Goal: Complete application form: Complete application form

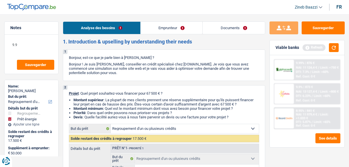
select select "refinancing"
select select "energy"
select select "120"
select select "refinancing"
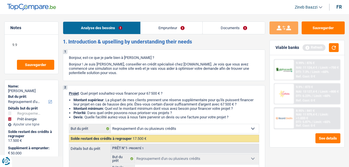
select select "refinancing"
select select "energy"
select select "false"
select select "120"
select select "liberal"
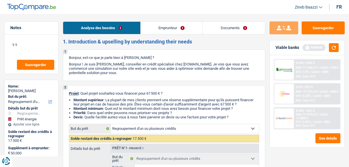
select select "netSalary"
select select "rentalIncome"
select select "ownerWithoutMortgage"
select select "cardOrCredit"
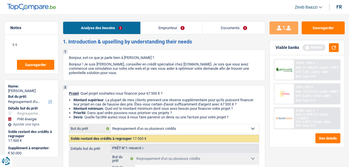
select select "refinancing"
select select "energy"
select select "false"
select select "120"
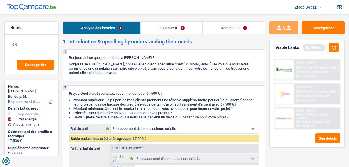
select select "84"
click at [102, 6] on header "Zineb Baazzi Se déconnecter fr" at bounding box center [174, 7] width 349 height 15
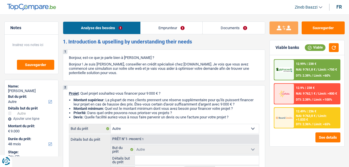
select select "other"
select select "48"
select select "other"
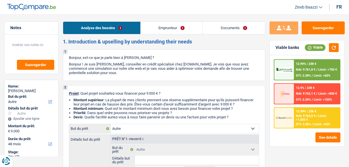
select select "48"
select select "worker"
select select "netSalary"
select select "ownerWithMortgage"
select select "other"
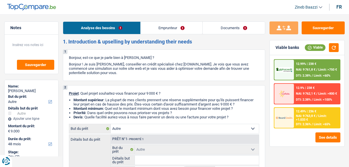
select select "other"
select select "48"
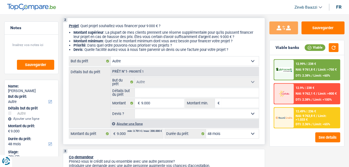
scroll to position [69, 0]
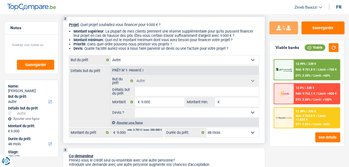
click at [154, 94] on input "Détails but du prêt" at bounding box center [197, 91] width 124 height 9
click at [74, 87] on div "Détails but du prêt Prêt n°1 - Priorité 1 Confort maison: meubles, textile, pei…" at bounding box center [164, 96] width 190 height 61
click at [93, 115] on div "Détails but du prêt Prêt n°1 - Priorité 1 Confort maison: meubles, textile, pei…" at bounding box center [164, 96] width 190 height 61
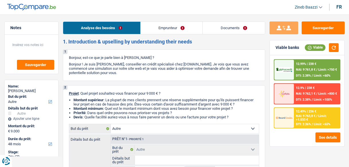
select select "other"
select select "48"
select select "other"
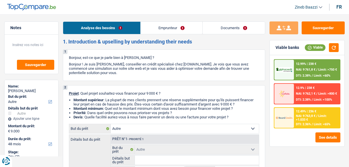
select select "48"
select select "worker"
select select "netSalary"
select select "ownerWithMortgage"
select select "other"
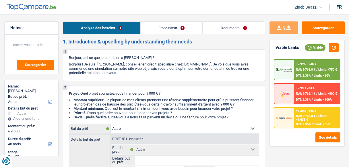
select select "other"
select select "48"
select select "other"
select select "48"
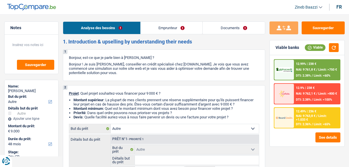
select select "other"
select select "48"
select select "worker"
select select "netSalary"
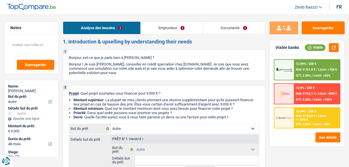
select select "ownerWithMortgage"
select select "other"
select select "48"
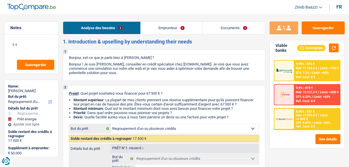
select select "refinancing"
select select "energy"
select select "120"
select select "refinancing"
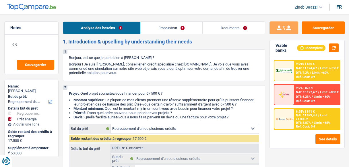
select select "refinancing"
select select "energy"
select select "false"
select select "120"
select select "liberal"
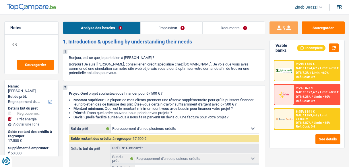
select select "netSalary"
select select "rentalIncome"
select select "familyAllowances"
select select "ownerWithoutMortgage"
select select "cardOrCredit"
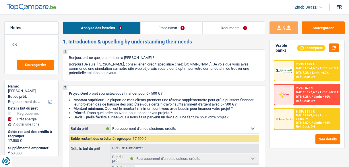
select select "cardOrCredit"
select select "refinancing"
select select "energy"
select select "false"
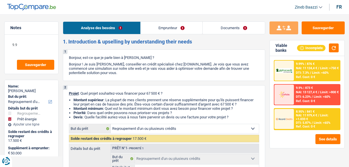
select select "120"
select select "84"
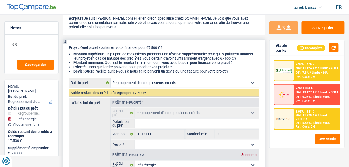
scroll to position [69, 0]
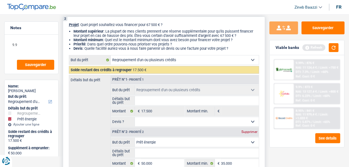
click at [153, 63] on select "Confort maison: meubles, textile, peinture, électroménager, outillage non-profe…" at bounding box center [185, 60] width 148 height 9
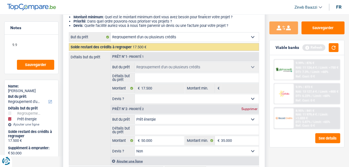
click at [150, 41] on select "Confort maison: meubles, textile, peinture, électroménager, outillage non-profe…" at bounding box center [185, 37] width 148 height 9
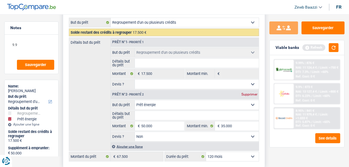
scroll to position [115, 0]
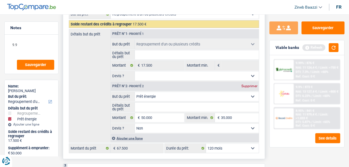
click at [142, 15] on select "Confort maison: meubles, textile, peinture, électroménager, outillage non-profe…" at bounding box center [185, 14] width 148 height 9
select select "car"
click at [111, 10] on select "Confort maison: meubles, textile, peinture, électroménager, outillage non-profe…" at bounding box center [185, 14] width 148 height 9
select select "car"
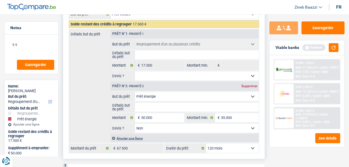
select select "energy"
select select "60"
select select "car"
select select "energy"
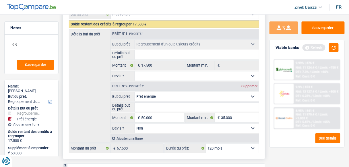
type input "50.000"
type input "35.000"
select select "false"
select select "60"
radio input "false"
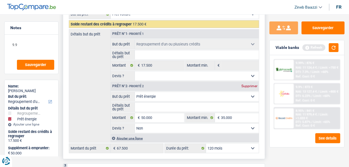
radio input "true"
radio input "false"
radio input "true"
select select "car"
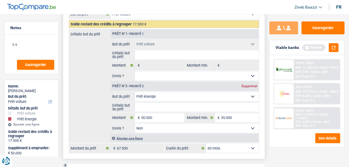
select select "energy"
type input "50.000"
type input "35.000"
select select "false"
select select "60"
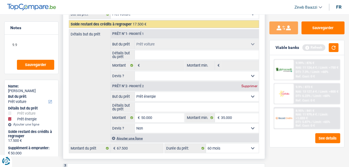
select select "energy"
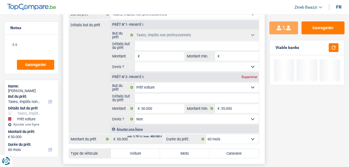
click at [152, 60] on input "Montant" at bounding box center [162, 56] width 43 height 9
type input "1"
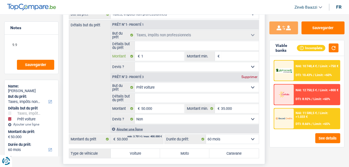
type input "13"
type input "130"
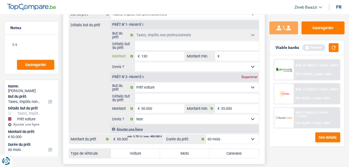
type input "1.300"
type input "13.000"
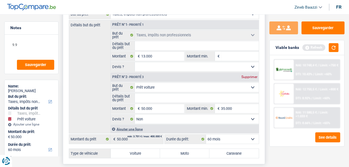
type input "63.000"
click at [212, 47] on input "Détails but du prêt" at bounding box center [197, 45] width 124 height 9
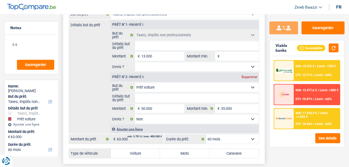
type input "j"
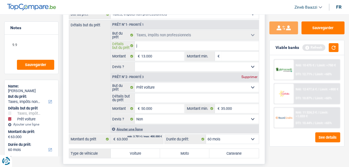
type input "ju"
type input "jui"
type input "juin"
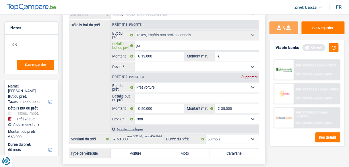
type input "juin"
type input "[DATE]"
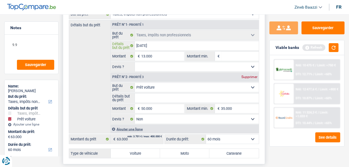
type input "[DATE]"
type input "juin 202"
type input "[DATE]"
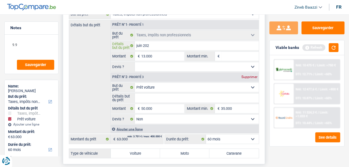
type input "[DATE]"
type input "[DATE] d"
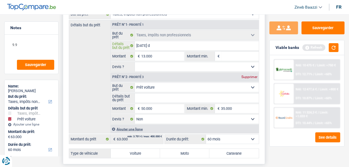
type input "[DATE] da"
type input "[DATE] dac"
type input "[DATE] daci"
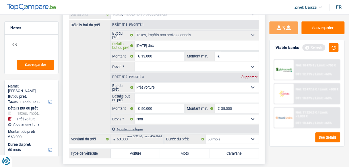
type input "[DATE] daci"
type input "[DATE] dacia"
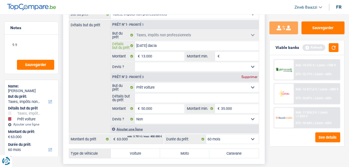
type input "[DATE] dacia d"
type input "[DATE] dacia du"
type input "[DATE] dacia dus"
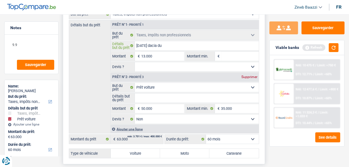
type input "[DATE] dacia dus"
type input "[DATE] dacia dust"
type input "[DATE] [PERSON_NAME]"
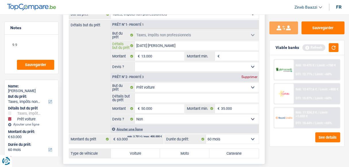
type input "[DATE] [PERSON_NAME]"
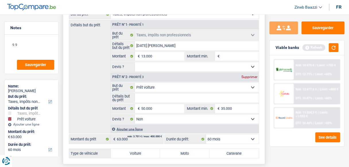
click at [160, 71] on span "Prêt n°1 - Priorité 1 Confort maison: meubles, textile, peinture, électroménage…" at bounding box center [184, 72] width 148 height 104
click at [160, 70] on select "Oui Non Non répondu Sélectionner une option" at bounding box center [197, 66] width 124 height 9
select select "false"
click at [135, 62] on select "Oui Non Non répondu Sélectionner une option" at bounding box center [197, 66] width 124 height 9
select select "false"
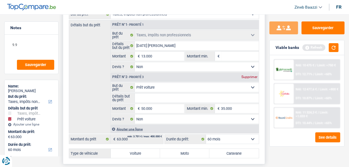
click at [92, 71] on div "Détails but du prêt Prêt n°1 - Priorité 1 Confort maison: meubles, textile, pei…" at bounding box center [164, 77] width 190 height 114
click at [230, 57] on input "Montant min." at bounding box center [240, 56] width 38 height 9
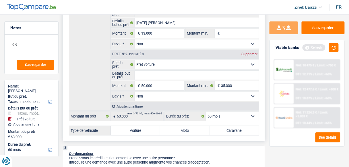
click at [149, 127] on label "Voiture" at bounding box center [135, 130] width 49 height 9
click at [149, 127] on input "Voiture" at bounding box center [135, 130] width 49 height 9
radio input "true"
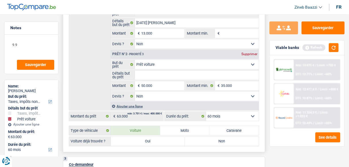
click at [173, 138] on label "Oui" at bounding box center [148, 141] width 74 height 9
click at [173, 138] on input "Oui" at bounding box center [148, 141] width 74 height 9
radio input "true"
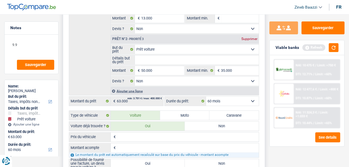
scroll to position [161, 0]
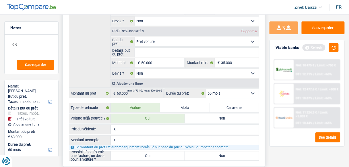
click at [199, 152] on label "Non" at bounding box center [222, 156] width 74 height 9
click at [199, 152] on input "Non" at bounding box center [222, 156] width 74 height 9
radio input "true"
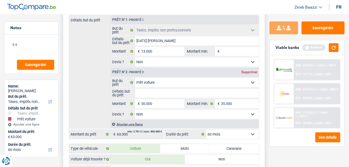
scroll to position [92, 0]
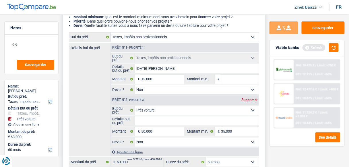
click at [230, 80] on input "Montant min." at bounding box center [240, 79] width 38 height 9
type input "1"
type input "10"
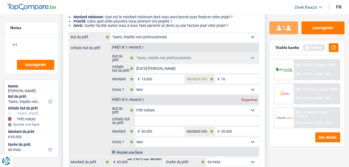
type input "100"
type input "1.000"
type input "10.000"
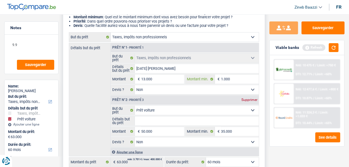
type input "10.000"
type input "1.000"
type input "100"
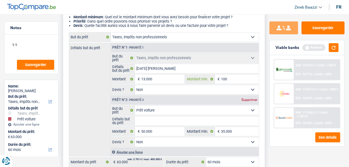
type input "10"
type input "1"
type input "5"
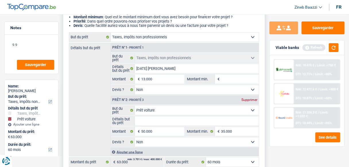
type input "5"
type input "50"
type input "500"
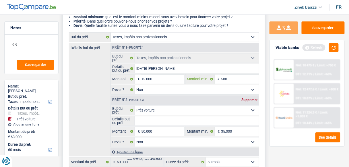
type input "5.000"
click at [175, 121] on input "Détails but du prêt" at bounding box center [197, 121] width 124 height 9
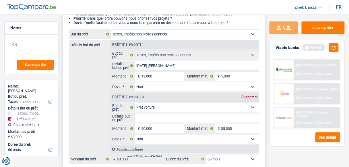
scroll to position [115, 0]
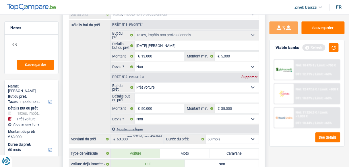
click at [243, 76] on div "Supprimer" at bounding box center [249, 76] width 19 height 3
type input "13.000"
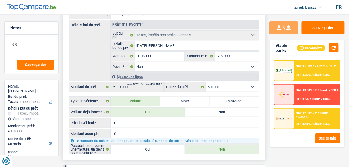
click at [99, 52] on div "Détails but du prêt Prêt n°1 - Priorité 1 Confort maison: meubles, textile, pei…" at bounding box center [164, 50] width 190 height 61
click at [240, 55] on input "5.000" at bounding box center [240, 56] width 38 height 9
type input "500"
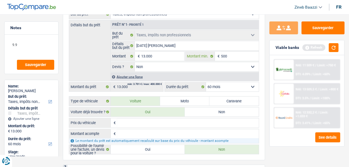
type input "5.001"
click at [97, 52] on div "Détails but du prêt Prêt n°1 - Priorité 1 Confort maison: meubles, textile, pei…" at bounding box center [164, 50] width 190 height 61
click at [265, 136] on div "Sauvegarder Viable banks Refresh NAI: 11 509 € / Limit: >750 € DTI: 4.09% / Lim…" at bounding box center [307, 88] width 84 height 135
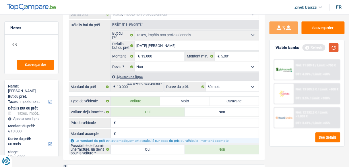
click at [332, 50] on button "button" at bounding box center [334, 47] width 10 height 9
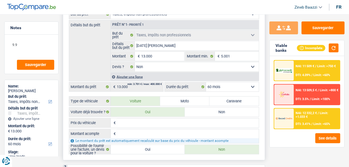
click at [224, 125] on input "Prix du véhicule" at bounding box center [188, 123] width 142 height 9
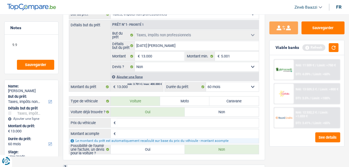
type input "1"
type input "13"
type input "130"
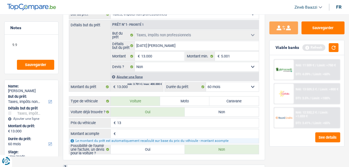
type input "130"
type input "1.300"
type input "13.000"
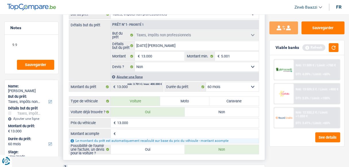
type input "13.000"
click at [218, 130] on input "Montant acompte" at bounding box center [188, 134] width 142 height 9
click at [217, 125] on input "13.000" at bounding box center [188, 123] width 142 height 9
click at [219, 132] on input "Montant acompte" at bounding box center [188, 134] width 142 height 9
click at [158, 52] on input "13.000" at bounding box center [162, 56] width 43 height 9
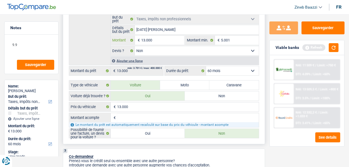
scroll to position [138, 0]
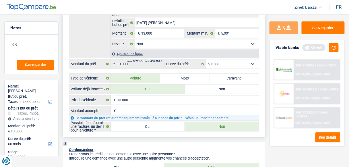
click at [170, 107] on input "Montant acompte" at bounding box center [188, 111] width 142 height 9
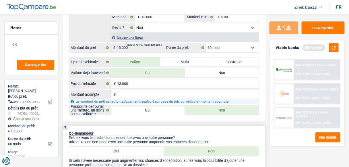
scroll to position [161, 0]
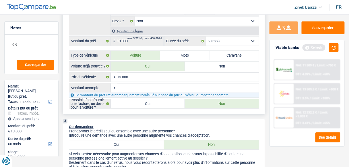
click at [134, 86] on input "Montant acompte" at bounding box center [188, 88] width 142 height 9
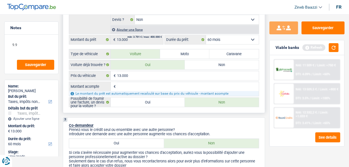
scroll to position [138, 0]
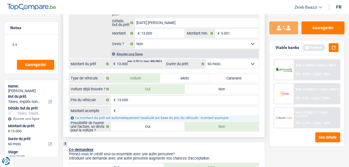
click at [211, 68] on div "Confort maison: meubles, textile, peinture, électroménager, outillage non-profe…" at bounding box center [164, 59] width 190 height 145
click at [214, 67] on select "12 mois 18 mois 24 mois 30 mois 36 mois 42 mois 48 mois 60 mois Sélectionner un…" at bounding box center [232, 64] width 53 height 9
click at [206, 60] on select "12 mois 18 mois 24 mois 30 mois 36 mois 42 mois 48 mois 60 mois Sélectionner un…" at bounding box center [232, 64] width 53 height 9
click at [267, 142] on div "Sauvegarder Viable banks Refresh NAI: 11 509 € / Limit: >750 € DTI: 4.09% / Lim…" at bounding box center [307, 88] width 84 height 135
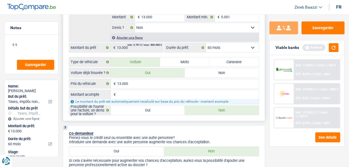
scroll to position [161, 0]
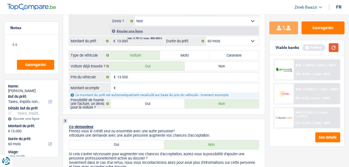
click at [331, 45] on button "button" at bounding box center [334, 47] width 10 height 9
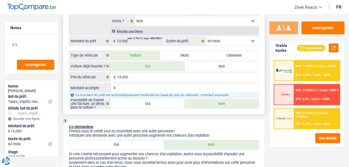
click at [140, 88] on input "Montant acompte" at bounding box center [188, 88] width 142 height 9
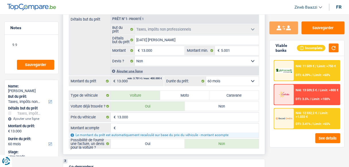
scroll to position [115, 0]
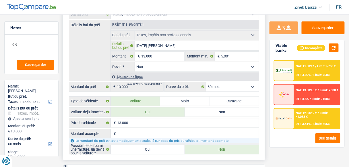
type input "juin 205 [PERSON_NAME]"
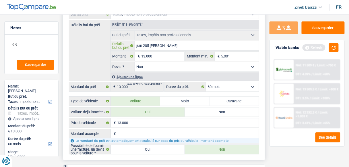
type input "[DATE] [PERSON_NAME]"
click at [97, 46] on div "Détails but du prêt Prêt n°1 - Priorité 1 Confort maison: meubles, textile, pei…" at bounding box center [164, 50] width 190 height 61
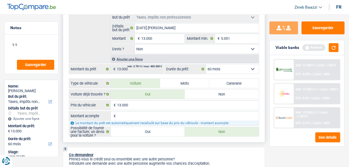
scroll to position [161, 0]
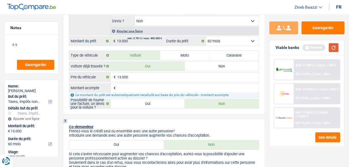
click at [329, 44] on button "button" at bounding box center [334, 47] width 10 height 9
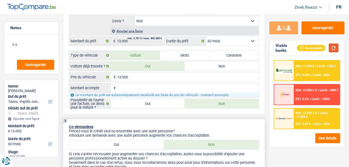
scroll to position [206, 0]
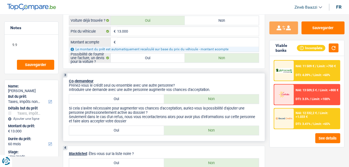
click at [149, 99] on label "Oui" at bounding box center [116, 99] width 95 height 9
click at [149, 99] on input "Oui" at bounding box center [116, 99] width 95 height 9
radio input "true"
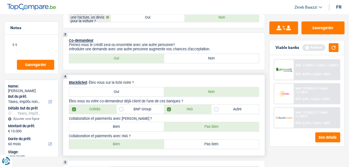
scroll to position [252, 0]
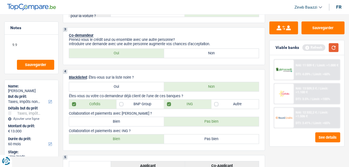
click at [332, 49] on button "button" at bounding box center [334, 47] width 10 height 9
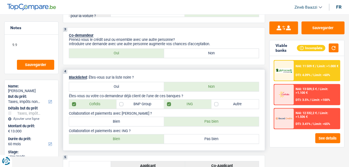
click at [125, 83] on label "Oui" at bounding box center [116, 87] width 95 height 9
click at [125, 83] on input "Oui" at bounding box center [116, 87] width 95 height 9
radio input "true"
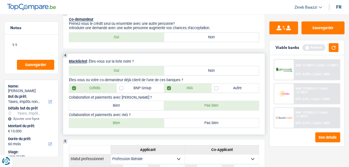
scroll to position [275, 0]
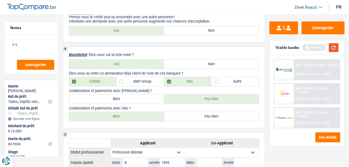
click at [331, 48] on button "button" at bounding box center [334, 47] width 10 height 9
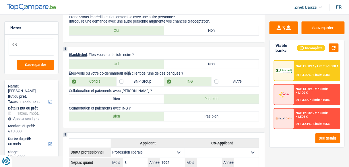
click at [22, 48] on textarea "9.9" at bounding box center [32, 47] width 46 height 17
drag, startPoint x: 22, startPoint y: 48, endPoint x: 10, endPoint y: 42, distance: 13.2
click at [9, 43] on textarea "9.9" at bounding box center [32, 47] width 46 height 17
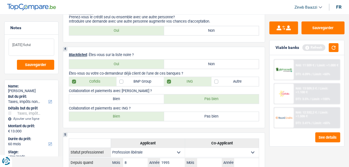
click at [31, 44] on textarea "[DATE] fiché" at bounding box center [32, 47] width 46 height 17
click at [28, 49] on textarea "[DATE] encore fiché" at bounding box center [32, 47] width 46 height 17
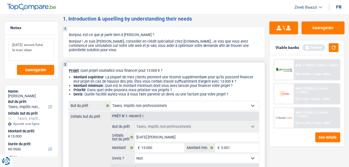
scroll to position [0, 0]
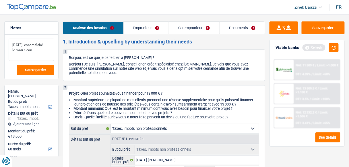
type textarea "[DATE] encore fiché le mari clean"
click at [141, 30] on link "Emprunteur" at bounding box center [146, 28] width 45 height 12
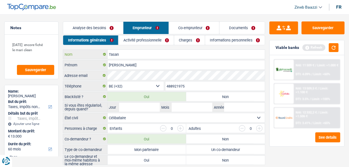
click at [132, 54] on input "Tasan" at bounding box center [185, 54] width 157 height 9
click at [131, 118] on select "Célibataire Marié(e) Cohabitant(e) légal(e) Divorcé(e) Veuf(ve) Séparé (de fait…" at bounding box center [185, 118] width 157 height 9
click at [130, 118] on select "Célibataire Marié(e) Cohabitant(e) légal(e) Divorcé(e) Veuf(ve) Séparé (de fait…" at bounding box center [185, 118] width 157 height 9
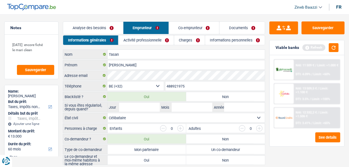
click at [129, 117] on select "Célibataire Marié(e) Cohabitant(e) légal(e) Divorcé(e) Veuf(ve) Séparé (de fait…" at bounding box center [185, 118] width 157 height 9
click at [107, 114] on select "Célibataire Marié(e) Cohabitant(e) légal(e) Divorcé(e) Veuf(ve) Séparé (de fait…" at bounding box center [185, 118] width 157 height 9
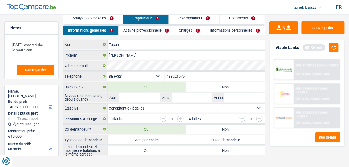
scroll to position [14, 0]
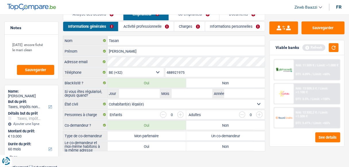
click at [134, 104] on select "Célibataire Marié(e) Cohabitant(e) légal(e) Divorcé(e) Veuf(ve) Séparé (de fait…" at bounding box center [185, 104] width 157 height 9
click at [107, 100] on select "Célibataire Marié(e) Cohabitant(e) légal(e) Divorcé(e) Veuf(ve) Séparé (de fait…" at bounding box center [185, 104] width 157 height 9
click at [128, 152] on main "Notes [DATE] encore fiché le mari clean Sauvegarder Name: [PERSON_NAME] But du …" at bounding box center [174, 80] width 349 height 171
click at [128, 154] on main "Notes [DATE] encore fiché le mari clean Sauvegarder Name: [PERSON_NAME] But du …" at bounding box center [174, 80] width 349 height 171
click at [297, 158] on main "Notes [DATE] encore fiché le mari clean Sauvegarder Name: [PERSON_NAME] But du …" at bounding box center [174, 80] width 349 height 171
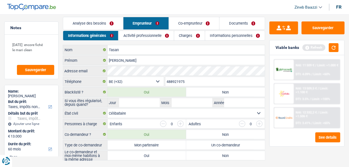
scroll to position [0, 0]
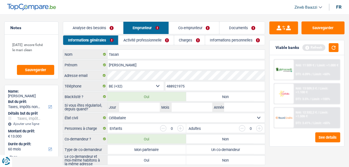
click at [210, 9] on header "Zineb Baazzi Se déconnecter fr" at bounding box center [174, 7] width 349 height 15
click at [157, 120] on select "Célibataire Marié(e) Cohabitant(e) légal(e) Divorcé(e) Veuf(ve) Séparé (de fait…" at bounding box center [185, 118] width 157 height 9
select select "divorced"
click at [107, 114] on select "Célibataire Marié(e) Cohabitant(e) légal(e) Divorcé(e) Veuf(ve) Séparé (de fait…" at bounding box center [185, 118] width 157 height 9
click at [179, 26] on link "Co-emprunteur" at bounding box center [194, 28] width 50 height 12
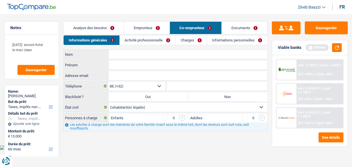
click at [134, 106] on select "Célibataire Marié(e) Cohabitant(e) légal(e) Divorcé(e) Veuf(ve) Séparé (de fait…" at bounding box center [188, 107] width 159 height 9
select select "single"
click at [109, 103] on select "Célibataire Marié(e) Cohabitant(e) légal(e) Divorcé(e) Veuf(ve) Séparé (de fait…" at bounding box center [188, 107] width 159 height 9
click at [137, 29] on link "Emprunteur" at bounding box center [146, 28] width 45 height 12
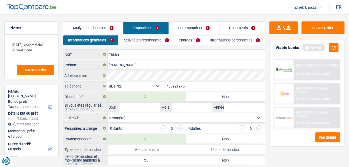
click at [190, 26] on link "Co-emprunteur" at bounding box center [194, 28] width 50 height 12
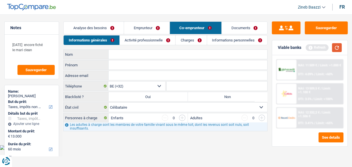
click at [338, 48] on button "button" at bounding box center [337, 47] width 10 height 9
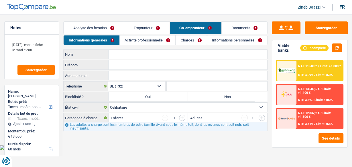
click at [128, 27] on link "Emprunteur" at bounding box center [146, 28] width 45 height 12
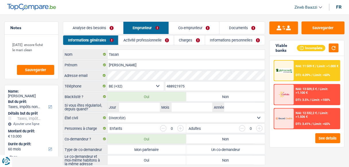
click at [103, 25] on link "Analyse des besoins" at bounding box center [93, 28] width 60 height 12
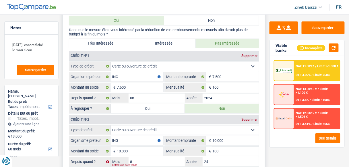
scroll to position [573, 0]
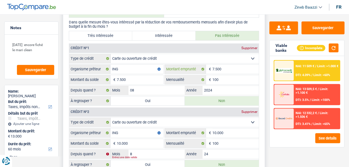
click at [220, 66] on input "7.500" at bounding box center [235, 69] width 46 height 9
click at [226, 66] on input "7.500" at bounding box center [235, 69] width 46 height 9
drag, startPoint x: 210, startPoint y: 83, endPoint x: 198, endPoint y: 78, distance: 12.5
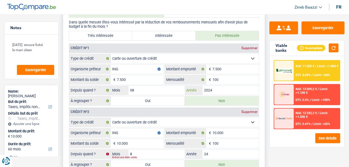
click at [210, 86] on input "2024" at bounding box center [230, 90] width 56 height 9
click at [238, 87] on input "2024" at bounding box center [230, 90] width 56 height 9
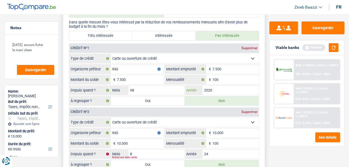
type input "2020"
click at [156, 58] on select "Carte ou ouverture de crédit Prêt hypothécaire Vente à tempérament Prêt à tempé…" at bounding box center [185, 58] width 148 height 9
select select "personalLoan"
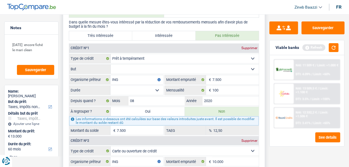
click at [123, 65] on select "Confort maison: meubles, textile, peinture, électroménager, outillage non-profe…" at bounding box center [185, 69] width 148 height 9
select select "other"
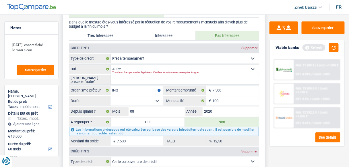
click at [129, 76] on input "[PERSON_NAME] préciser "autre"" at bounding box center [185, 79] width 148 height 9
click at [219, 87] on input "7.500" at bounding box center [235, 90] width 46 height 9
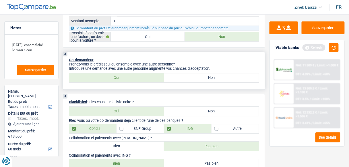
scroll to position [222, 0]
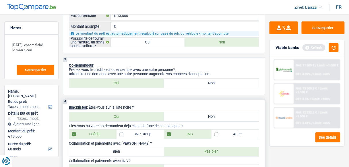
type input "61.000"
click at [141, 132] on label "BNP Group" at bounding box center [139, 134] width 47 height 9
click at [89, 133] on label "Cofidis" at bounding box center [92, 134] width 47 height 9
click at [89, 133] on input "Cofidis" at bounding box center [92, 134] width 47 height 9
checkbox input "false"
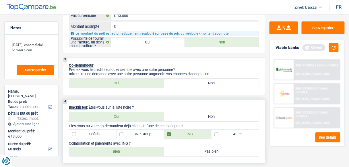
drag, startPoint x: 123, startPoint y: 133, endPoint x: 126, endPoint y: 134, distance: 3.5
click at [123, 133] on label "BNP Group" at bounding box center [139, 134] width 47 height 9
click at [123, 133] on input "BNP Group" at bounding box center [139, 134] width 47 height 9
checkbox input "true"
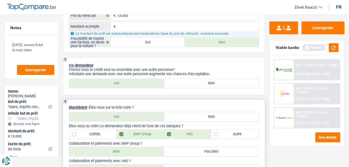
click at [169, 133] on label "ING" at bounding box center [187, 134] width 47 height 9
click at [169, 133] on input "ING" at bounding box center [187, 134] width 47 height 9
checkbox input "false"
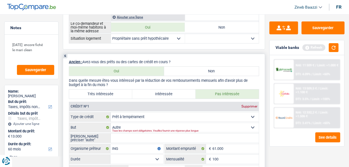
scroll to position [520, 0]
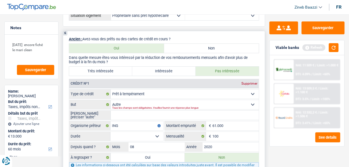
click at [211, 132] on span "€" at bounding box center [209, 136] width 6 height 9
drag, startPoint x: 220, startPoint y: 130, endPoint x: 218, endPoint y: 132, distance: 3.0
click at [218, 132] on input "100" at bounding box center [235, 136] width 46 height 9
click at [218, 133] on input "100" at bounding box center [235, 136] width 46 height 9
click at [217, 133] on input "100" at bounding box center [235, 136] width 46 height 9
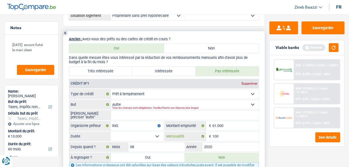
click at [217, 133] on input "100" at bounding box center [235, 136] width 46 height 9
click at [218, 134] on input "100" at bounding box center [235, 136] width 46 height 9
drag, startPoint x: 215, startPoint y: 134, endPoint x: 227, endPoint y: 133, distance: 11.8
click at [227, 133] on input "100" at bounding box center [235, 136] width 46 height 9
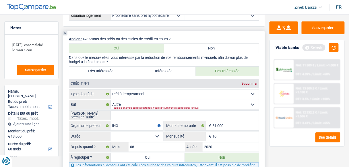
type input "1"
type input "791"
click at [135, 101] on select "Confort maison: meubles, textile, peinture, électroménager, outillage non-profe…" at bounding box center [185, 104] width 148 height 9
click at [121, 122] on input "ING" at bounding box center [136, 126] width 53 height 9
click at [119, 122] on input "ING" at bounding box center [136, 126] width 53 height 9
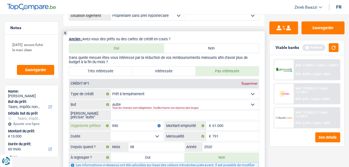
click at [119, 122] on input "ING" at bounding box center [136, 126] width 53 height 9
drag, startPoint x: 120, startPoint y: 120, endPoint x: 98, endPoint y: 121, distance: 21.5
click at [98, 122] on div "delta credit Organisme prêteur" at bounding box center [116, 126] width 94 height 9
drag, startPoint x: 121, startPoint y: 120, endPoint x: 109, endPoint y: 121, distance: 11.5
click at [107, 122] on div "creditDelta Organisme prêteur" at bounding box center [116, 126] width 94 height 9
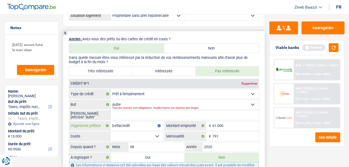
click at [119, 122] on input "Deltacredit" at bounding box center [136, 126] width 53 height 9
click at [120, 122] on input "Deltacredit" at bounding box center [136, 126] width 53 height 9
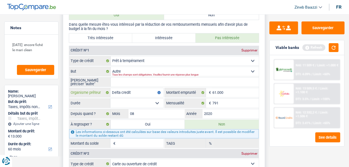
scroll to position [635, 0]
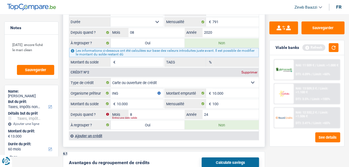
type input "Delta credit"
click at [254, 71] on div "Supprimer" at bounding box center [249, 72] width 19 height 3
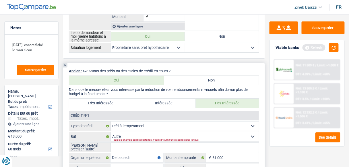
scroll to position [520, 0]
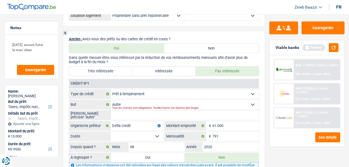
click at [166, 90] on select "Carte ou ouverture de crédit Prêt hypothécaire Vente à tempérament Prêt à tempé…" at bounding box center [185, 94] width 148 height 9
select select "creditConsolidation"
click at [111, 90] on select "Carte ou ouverture de crédit Prêt hypothécaire Vente à tempérament Prêt à tempé…" at bounding box center [185, 94] width 148 height 9
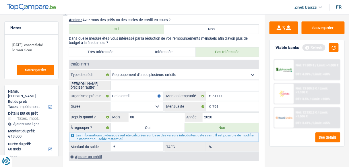
scroll to position [566, 0]
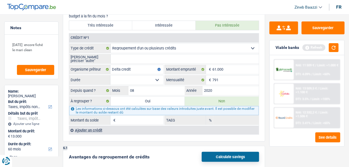
click at [137, 58] on input "[PERSON_NAME] préciser "autre"" at bounding box center [185, 58] width 148 height 9
click at [158, 130] on div "6 Ancien : Avez-vous des prêts ou des cartes de crédit en cours ? Oui Non Dans …" at bounding box center [164, 63] width 202 height 157
click at [154, 134] on div "1. Introduction & upselling by understanding their needs 1 Bonjour, est-ce que …" at bounding box center [164, 3] width 202 height 1061
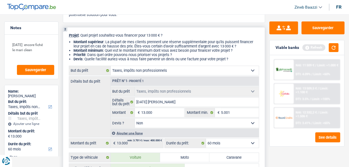
scroll to position [0, 0]
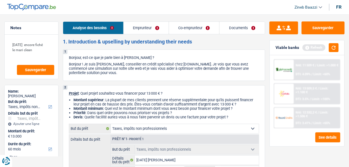
click at [149, 31] on link "Emprunteur" at bounding box center [146, 28] width 45 height 12
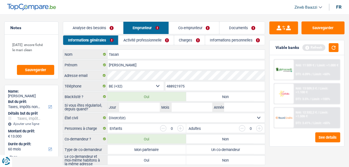
click at [185, 31] on link "Co-emprunteur" at bounding box center [194, 28] width 50 height 12
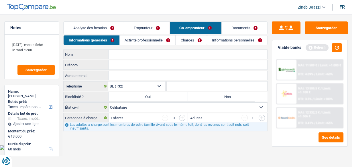
click at [152, 26] on link "Emprunteur" at bounding box center [146, 28] width 45 height 12
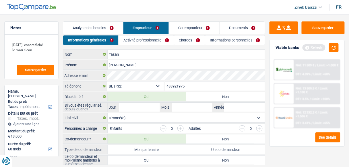
click at [187, 32] on link "Co-emprunteur" at bounding box center [194, 28] width 50 height 12
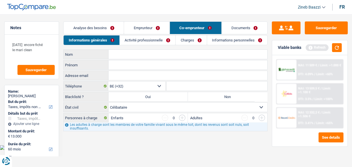
click at [154, 26] on link "Emprunteur" at bounding box center [146, 28] width 45 height 12
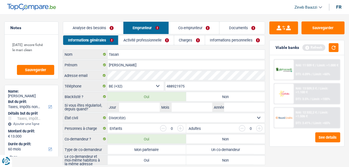
click at [188, 28] on link "Co-emprunteur" at bounding box center [194, 28] width 50 height 12
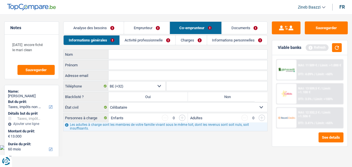
click at [157, 40] on link "Activité professionnelle" at bounding box center [148, 40] width 56 height 9
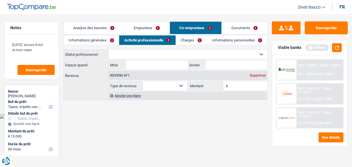
click at [145, 55] on select "Ouvrier Employé privé Employé public Invalide Indépendant Pensionné Chômeur Mut…" at bounding box center [188, 54] width 159 height 9
select select "worker"
click at [109, 50] on select "Ouvrier Employé privé Employé public Invalide Indépendant Pensionné Chômeur Mut…" at bounding box center [188, 54] width 159 height 9
select select "netSalary"
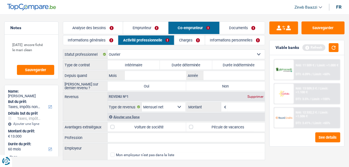
drag, startPoint x: 145, startPoint y: 66, endPoint x: 191, endPoint y: 79, distance: 47.6
click at [191, 79] on div "Type de contrat Intérimaire Durée déterminée Durée indéterminée Tous les champs…" at bounding box center [164, 110] width 202 height 101
click at [226, 61] on label "Durée indéterminée" at bounding box center [238, 64] width 52 height 9
click at [226, 61] on input "Durée indéterminée" at bounding box center [238, 64] width 52 height 9
radio input "true"
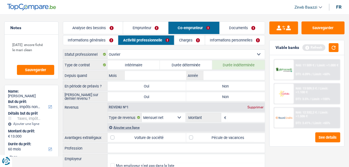
drag, startPoint x: 88, startPoint y: 108, endPoint x: 91, endPoint y: 111, distance: 3.7
click at [89, 108] on label "Revenus" at bounding box center [85, 106] width 44 height 7
click at [150, 73] on input "Mois" at bounding box center [155, 75] width 61 height 9
type input "03"
type input "2019"
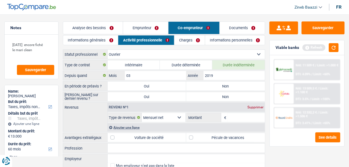
click at [214, 85] on label "Non" at bounding box center [225, 86] width 79 height 9
click at [214, 85] on input "Non" at bounding box center [225, 86] width 79 height 9
radio input "true"
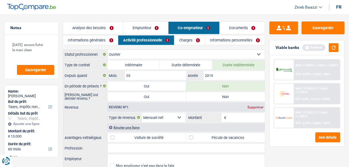
click at [211, 94] on label "Non" at bounding box center [225, 96] width 79 height 9
click at [211, 94] on input "Non" at bounding box center [225, 96] width 79 height 9
radio input "true"
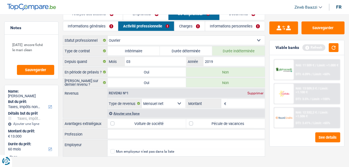
scroll to position [20, 0]
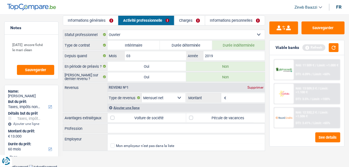
click at [203, 119] on label "Pécule de vacances" at bounding box center [225, 118] width 79 height 9
click at [203, 119] on input "Pécule de vacances" at bounding box center [225, 118] width 79 height 9
checkbox input "true"
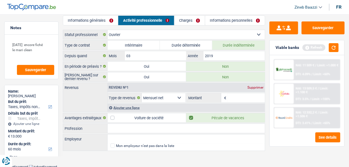
click at [187, 124] on input "Profession" at bounding box center [185, 128] width 157 height 9
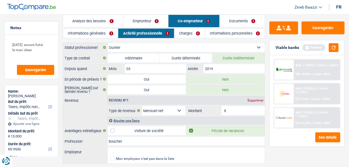
scroll to position [0, 0]
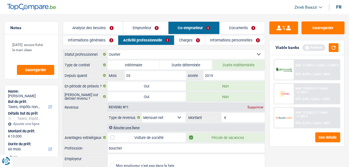
type input "boucher"
click at [150, 29] on link "Emprunteur" at bounding box center [145, 28] width 45 height 12
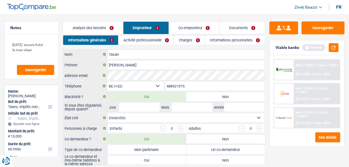
click at [180, 26] on link "Co-emprunteur" at bounding box center [194, 28] width 50 height 12
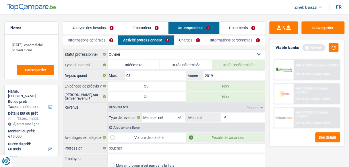
click at [138, 31] on link "Emprunteur" at bounding box center [145, 28] width 45 height 12
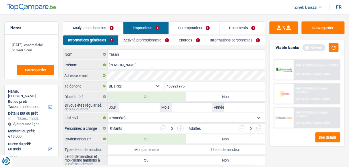
click at [182, 28] on link "Co-emprunteur" at bounding box center [194, 28] width 50 height 12
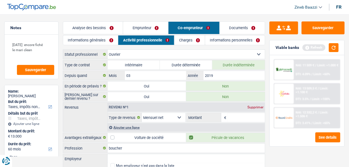
click at [96, 43] on link "Informations générales" at bounding box center [90, 40] width 55 height 9
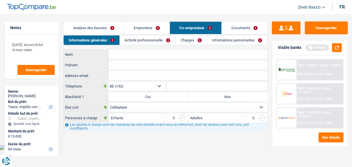
click at [230, 40] on link "Informations personnelles" at bounding box center [237, 40] width 60 height 9
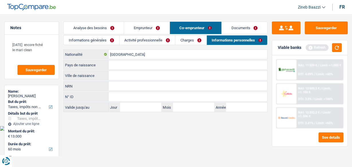
click at [228, 33] on link "Documents" at bounding box center [245, 28] width 46 height 12
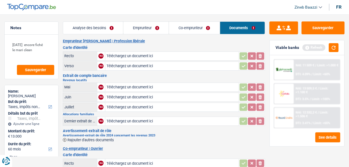
click at [191, 30] on link "Co-emprunteur" at bounding box center [194, 28] width 51 height 12
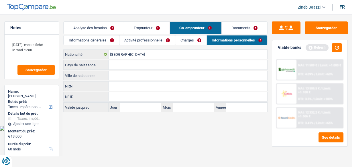
click at [190, 41] on link "Charges" at bounding box center [190, 40] width 31 height 9
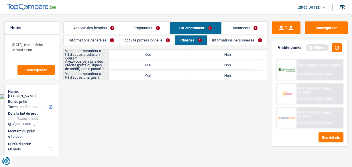
click at [153, 44] on link "Activité professionnelle" at bounding box center [148, 40] width 56 height 9
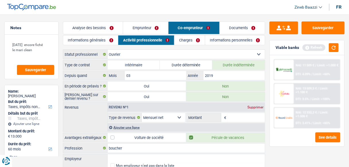
click at [188, 43] on link "Charges" at bounding box center [189, 40] width 30 height 9
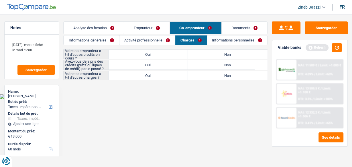
click at [147, 54] on label "Oui" at bounding box center [148, 54] width 79 height 9
click at [147, 54] on input "Oui" at bounding box center [148, 54] width 79 height 9
radio input "true"
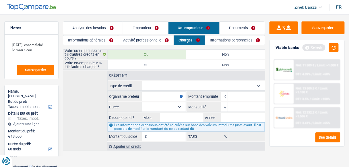
click at [147, 66] on label "Oui" at bounding box center [146, 64] width 79 height 9
click at [147, 66] on input "Oui" at bounding box center [146, 64] width 79 height 9
radio input "true"
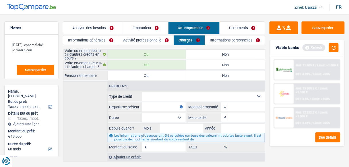
click at [199, 66] on label "Non" at bounding box center [225, 64] width 79 height 9
click at [199, 66] on input "Non" at bounding box center [225, 64] width 79 height 9
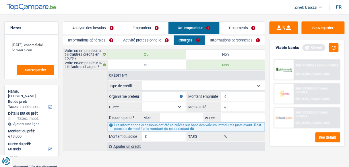
click at [158, 85] on select "Carte ou ouverture de crédit Prêt hypothécaire Vente à tempérament Prêt à tempé…" at bounding box center [203, 85] width 123 height 9
click at [100, 100] on div "Crédit nº1 Carte ou ouverture de crédit Prêt hypothécaire Vente à tempérament P…" at bounding box center [164, 111] width 202 height 81
drag, startPoint x: 170, startPoint y: 85, endPoint x: 165, endPoint y: 87, distance: 4.8
click at [169, 85] on select "Carte ou ouverture de crédit Prêt hypothécaire Vente à tempérament Prêt à tempé…" at bounding box center [203, 85] width 123 height 9
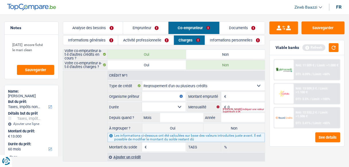
click at [158, 98] on input "Organisme prêteur" at bounding box center [164, 96] width 44 height 9
click at [246, 92] on input "Montant" at bounding box center [245, 96] width 37 height 9
click at [175, 130] on label "Oui" at bounding box center [172, 128] width 61 height 9
click at [175, 130] on input "Oui" at bounding box center [172, 128] width 61 height 9
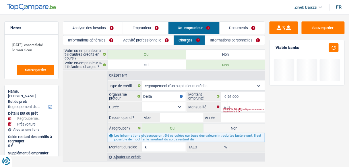
click at [149, 109] on select "12 mois 18 mois 24 mois 30 mois 36 mois 42 mois 48 mois 60 mois 72 mois 84 mois…" at bounding box center [164, 107] width 44 height 9
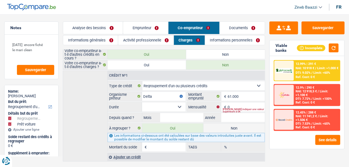
click at [91, 115] on div "Crédit nº1 Carte ou ouverture de crédit Prêt hypothécaire Vente à tempérament P…" at bounding box center [164, 116] width 202 height 91
click at [216, 40] on link "Informations personnelles" at bounding box center [235, 40] width 60 height 9
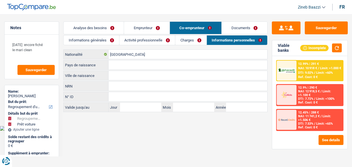
click at [184, 40] on link "Charges" at bounding box center [190, 40] width 31 height 9
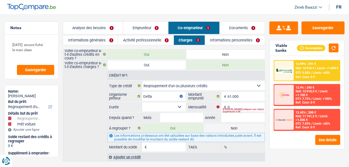
click at [146, 24] on link "Emprunteur" at bounding box center [145, 28] width 45 height 12
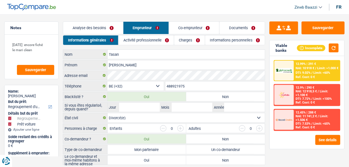
click at [190, 41] on link "Charges" at bounding box center [189, 40] width 31 height 9
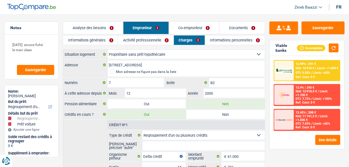
click at [161, 26] on link "Emprunteur" at bounding box center [145, 28] width 45 height 12
click at [189, 30] on link "Co-emprunteur" at bounding box center [194, 28] width 50 height 12
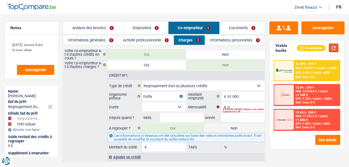
click at [338, 48] on button "button" at bounding box center [334, 48] width 10 height 9
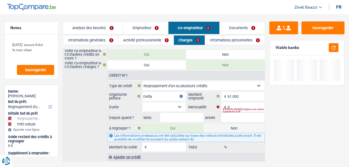
click at [247, 38] on link "Informations personnelles" at bounding box center [235, 40] width 60 height 9
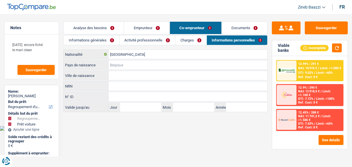
click at [162, 64] on input "Pays de naissance" at bounding box center [188, 64] width 159 height 9
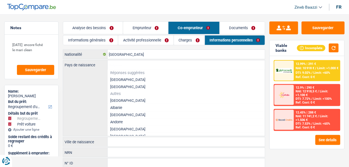
click at [120, 79] on li "[GEOGRAPHIC_DATA]" at bounding box center [185, 79] width 157 height 7
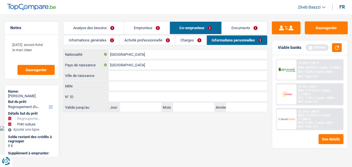
click at [129, 75] on input "Ville de naissance" at bounding box center [188, 75] width 159 height 9
click at [339, 47] on button "button" at bounding box center [337, 47] width 10 height 9
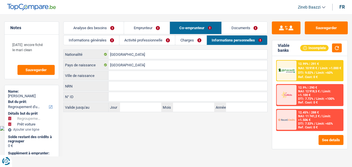
click at [180, 76] on input "Ville de naissance" at bounding box center [188, 75] width 159 height 9
click at [37, 58] on textarea "[DATE] encore fiché le mari clean" at bounding box center [32, 50] width 46 height 22
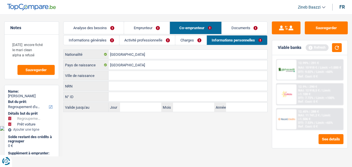
click at [185, 15] on main "Notes [DATE] encore fiché le mari clean alpha a refusé Sauvegarder Name: [PERSO…" at bounding box center [176, 68] width 352 height 118
click at [179, 9] on header "Zineb Baazzi Se déconnecter fr" at bounding box center [176, 7] width 352 height 15
click at [195, 12] on header "Zineb Baazzi Se déconnecter fr" at bounding box center [176, 7] width 352 height 15
click at [105, 22] on link "Analyse des besoins" at bounding box center [94, 28] width 60 height 12
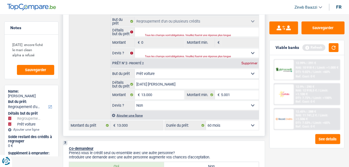
scroll to position [92, 0]
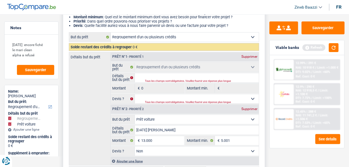
drag, startPoint x: 92, startPoint y: 71, endPoint x: 89, endPoint y: 72, distance: 2.9
click at [89, 72] on div "Détails but du prêt Prêt n°1 - Priorité 1 Supprimer Confort maison: meubles, te…" at bounding box center [164, 109] width 190 height 114
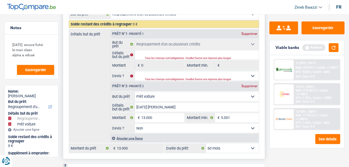
click at [83, 69] on div "Détails but du prêt Prêt n°1 - Priorité 1 Supprimer Confort maison: meubles, te…" at bounding box center [164, 86] width 190 height 114
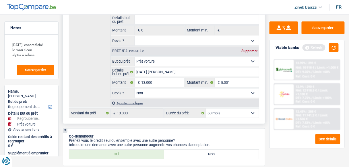
scroll to position [183, 0]
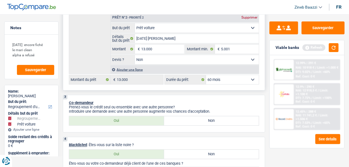
drag, startPoint x: 213, startPoint y: 79, endPoint x: 209, endPoint y: 78, distance: 4.3
click at [209, 78] on select "12 mois 18 mois 24 mois 30 mois 36 mois 42 mois 48 mois 60 mois Sélectionner un…" at bounding box center [232, 79] width 53 height 9
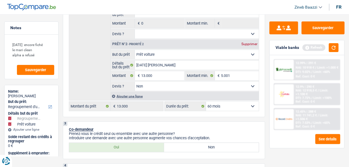
scroll to position [115, 0]
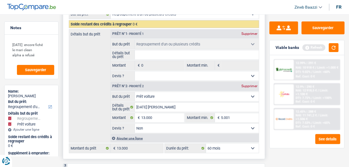
click at [164, 97] on select "Confort maison: meubles, textile, peinture, électroménager, outillage non-profe…" at bounding box center [197, 96] width 124 height 9
click at [89, 43] on div "Détails but du prêt Prêt n°1 - Priorité 1 Supprimer Confort maison: meubles, te…" at bounding box center [164, 86] width 190 height 114
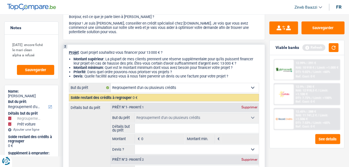
scroll to position [0, 0]
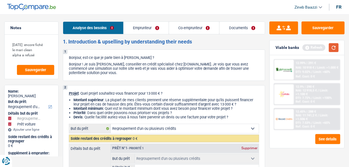
click at [331, 51] on button "button" at bounding box center [334, 47] width 10 height 9
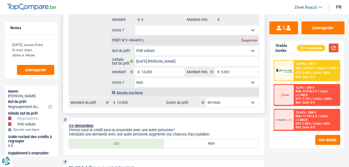
scroll to position [138, 0]
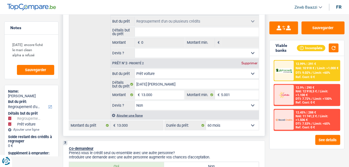
click at [185, 72] on select "Confort maison: meubles, textile, peinture, électroménager, outillage non-profe…" at bounding box center [197, 73] width 124 height 9
click at [135, 69] on select "Confort maison: meubles, textile, peinture, électroménager, outillage non-profe…" at bounding box center [197, 73] width 124 height 9
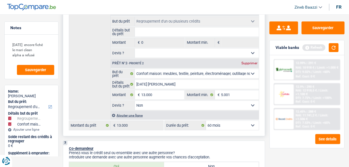
click at [229, 121] on select "12 mois 18 mois 24 mois 30 mois 36 mois 42 mois 48 mois 60 mois Sélectionner un…" at bounding box center [232, 125] width 53 height 9
click at [230, 123] on select "12 mois 18 mois 24 mois 30 mois 36 mois 42 mois 48 mois 60 mois Sélectionner un…" at bounding box center [232, 125] width 53 height 9
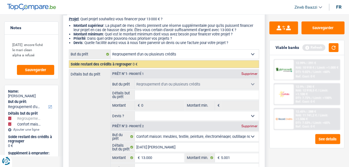
scroll to position [69, 0]
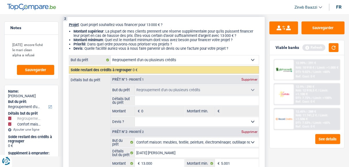
click at [193, 57] on select "Confort maison: meubles, textile, peinture, électroménager, outillage non-profe…" at bounding box center [185, 60] width 148 height 9
click at [111, 56] on select "Confort maison: meubles, textile, peinture, électroménager, outillage non-profe…" at bounding box center [185, 60] width 148 height 9
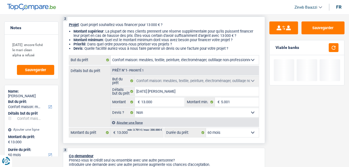
click at [93, 99] on div "Détails but du prêt Prêt n°1 - Priorité 1 Confort maison: meubles, textile, pei…" at bounding box center [164, 96] width 190 height 61
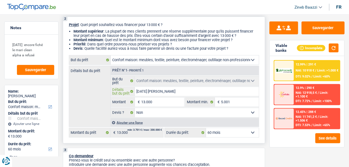
click at [156, 90] on input "[DATE] [PERSON_NAME]" at bounding box center [197, 91] width 124 height 9
click at [157, 90] on input "[DATE] [PERSON_NAME]" at bounding box center [197, 91] width 124 height 9
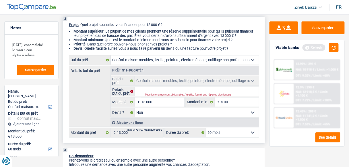
click at [249, 130] on select "12 mois 18 mois 24 mois 30 mois 36 mois 42 mois 48 mois 60 mois Sélectionner un…" at bounding box center [232, 132] width 53 height 9
click at [247, 130] on select "12 mois 18 mois 24 mois 30 mois 36 mois 42 mois 48 mois 60 mois Sélectionner un…" at bounding box center [232, 132] width 53 height 9
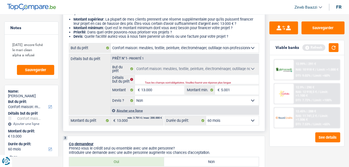
scroll to position [92, 0]
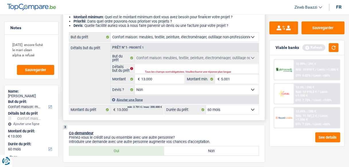
click at [215, 40] on select "Confort maison: meubles, textile, peinture, électroménager, outillage non-profe…" at bounding box center [185, 37] width 148 height 9
click at [111, 33] on select "Confort maison: meubles, textile, peinture, électroménager, outillage non-profe…" at bounding box center [185, 37] width 148 height 9
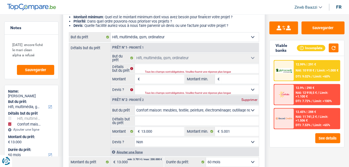
click at [170, 38] on select "Confort maison: meubles, textile, peinture, électroménager, outillage non-profe…" at bounding box center [185, 37] width 148 height 9
click at [95, 91] on div "Détails but du prêt Prêt n°1 - Priorité 1 Confort maison: meubles, textile, pei…" at bounding box center [164, 100] width 190 height 114
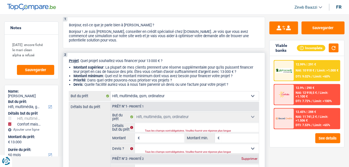
scroll to position [46, 0]
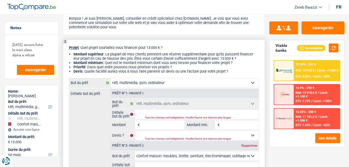
click at [145, 84] on select "Confort maison: meubles, textile, peinture, électroménager, outillage non-profe…" at bounding box center [185, 83] width 148 height 9
click at [86, 136] on div "Détails but du prêt Prêt n°1 - Priorité 1 Confort maison: meubles, textile, pei…" at bounding box center [164, 146] width 190 height 114
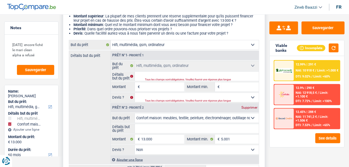
scroll to position [92, 0]
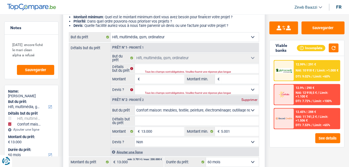
click at [247, 101] on div "Supprimer" at bounding box center [249, 99] width 19 height 3
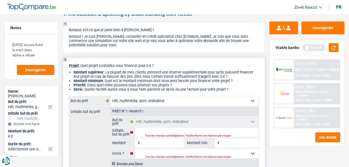
scroll to position [0, 0]
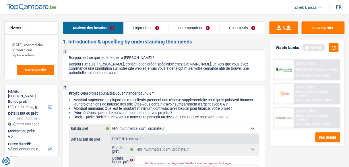
click at [134, 24] on link "Emprunteur" at bounding box center [146, 28] width 45 height 12
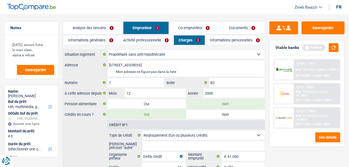
click at [97, 27] on link "Analyse des besoins" at bounding box center [93, 28] width 60 height 12
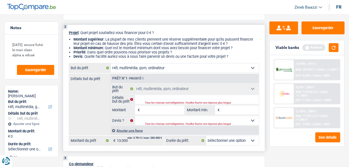
scroll to position [69, 0]
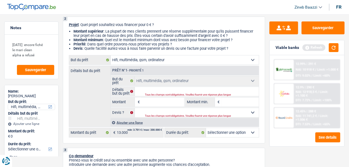
click at [52, 105] on select "Confort maison: meubles, textile, peinture, électroménager, outillage non-profe…" at bounding box center [31, 107] width 47 height 6
click at [8, 104] on select "Confort maison: meubles, textile, peinture, électroménager, outillage non-profe…" at bounding box center [31, 107] width 47 height 6
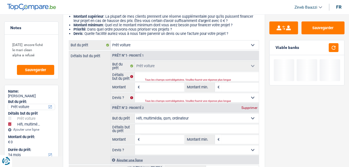
scroll to position [92, 0]
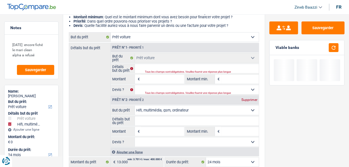
click at [138, 40] on select "Confort maison: meubles, textile, peinture, électroménager, outillage non-profe…" at bounding box center [185, 37] width 148 height 9
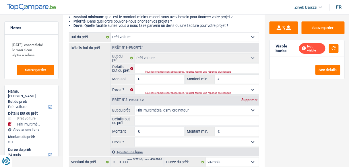
click at [111, 33] on select "Confort maison: meubles, textile, peinture, électroménager, outillage non-profe…" at bounding box center [185, 37] width 148 height 9
click at [138, 36] on select "Confort maison: meubles, textile, peinture, électroménager, outillage non-profe…" at bounding box center [185, 37] width 148 height 9
click at [111, 33] on select "Confort maison: meubles, textile, peinture, électroménager, outillage non-profe…" at bounding box center [185, 37] width 148 height 9
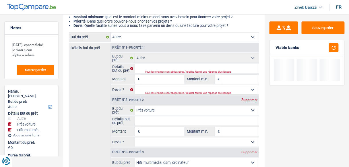
click at [144, 37] on select "Confort maison: meubles, textile, peinture, électroménager, outillage non-profe…" at bounding box center [185, 37] width 148 height 9
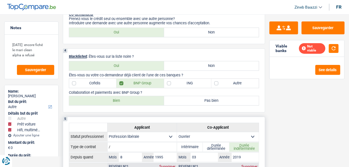
scroll to position [275, 0]
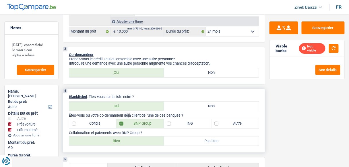
click at [192, 108] on label "Non" at bounding box center [211, 106] width 95 height 9
click at [192, 108] on input "Non" at bounding box center [211, 106] width 95 height 9
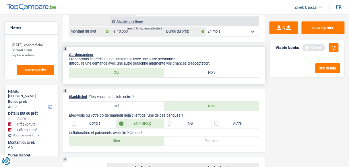
drag, startPoint x: 169, startPoint y: 71, endPoint x: 163, endPoint y: 72, distance: 5.8
click at [169, 71] on label "Non" at bounding box center [211, 72] width 95 height 9
click at [169, 71] on input "Non" at bounding box center [211, 72] width 95 height 9
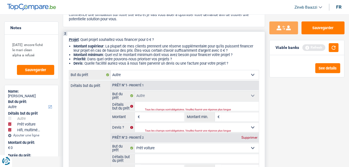
scroll to position [23, 0]
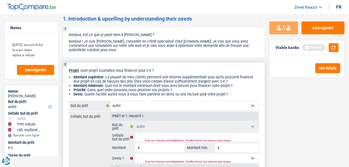
click at [147, 107] on select "Confort maison: meubles, textile, peinture, électroménager, outillage non-profe…" at bounding box center [185, 105] width 148 height 9
click at [111, 102] on select "Confort maison: meubles, textile, peinture, électroménager, outillage non-profe…" at bounding box center [185, 105] width 148 height 9
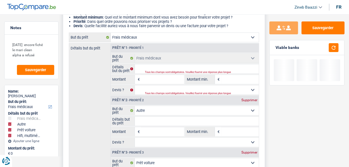
scroll to position [92, 0]
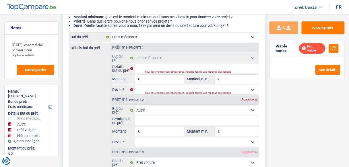
click at [152, 40] on select "Confort maison: meubles, textile, peinture, électroménager, outillage non-profe…" at bounding box center [185, 37] width 148 height 9
click at [111, 33] on select "Confort maison: meubles, textile, peinture, électroménager, outillage non-profe…" at bounding box center [185, 37] width 148 height 9
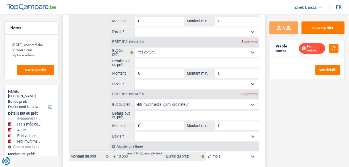
scroll to position [229, 0]
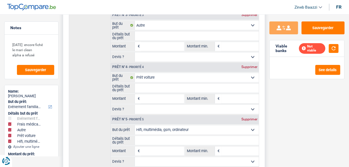
click at [253, 118] on div "Supprimer" at bounding box center [249, 119] width 19 height 3
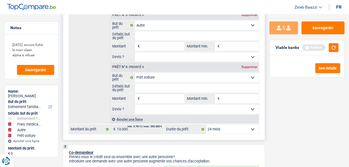
click at [248, 67] on div "Supprimer" at bounding box center [249, 67] width 19 height 3
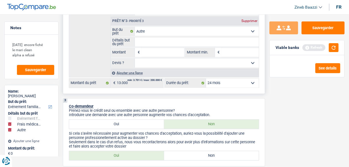
scroll to position [161, 0]
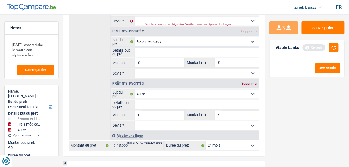
click at [249, 82] on div "Supprimer" at bounding box center [249, 83] width 19 height 3
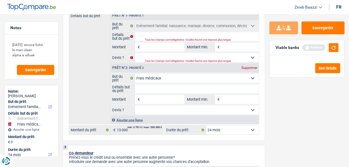
scroll to position [92, 0]
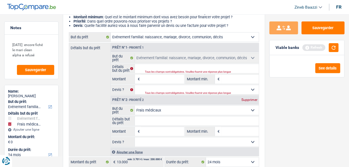
click at [251, 100] on div "Supprimer" at bounding box center [249, 99] width 19 height 3
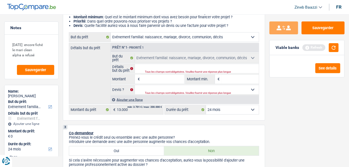
click at [83, 84] on div "Détails but du prêt Prêt n°1 - Priorité 1 Confort maison: meubles, textile, pei…" at bounding box center [164, 73] width 190 height 61
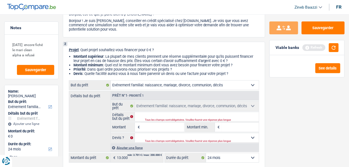
scroll to position [69, 0]
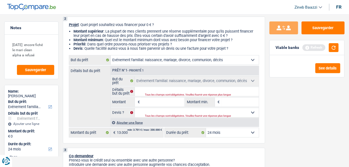
click at [159, 62] on select "Confort maison: meubles, textile, peinture, électroménager, outillage non-profe…" at bounding box center [185, 60] width 148 height 9
click at [111, 56] on select "Confort maison: meubles, textile, peinture, électroménager, outillage non-profe…" at bounding box center [185, 60] width 148 height 9
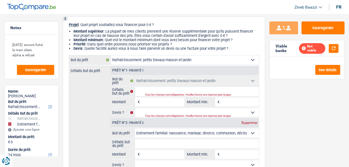
click at [152, 60] on select "Confort maison: meubles, textile, peinture, électroménager, outillage non-profe…" at bounding box center [185, 60] width 148 height 9
click at [111, 56] on select "Confort maison: meubles, textile, peinture, électroménager, outillage non-profe…" at bounding box center [185, 60] width 148 height 9
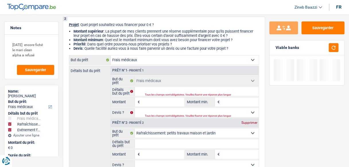
click at [146, 62] on select "Confort maison: meubles, textile, peinture, électroménager, outillage non-profe…" at bounding box center [185, 60] width 148 height 9
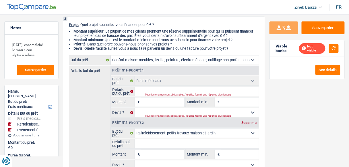
click at [111, 56] on select "Confort maison: meubles, textile, peinture, électroménager, outillage non-profe…" at bounding box center [185, 60] width 148 height 9
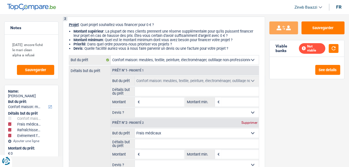
click at [140, 57] on select "Confort maison: meubles, textile, peinture, électroménager, outillage non-profe…" at bounding box center [185, 60] width 148 height 9
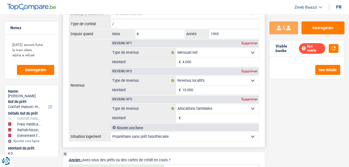
scroll to position [482, 0]
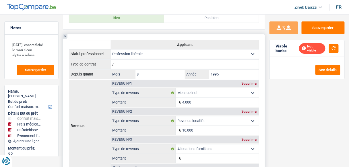
drag, startPoint x: 249, startPoint y: 78, endPoint x: 251, endPoint y: 83, distance: 4.9
click at [248, 82] on div "Supprimer" at bounding box center [249, 83] width 19 height 3
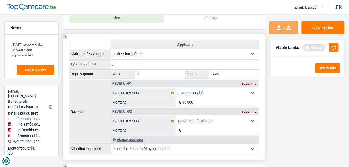
click at [250, 110] on div "Supprimer" at bounding box center [249, 111] width 19 height 3
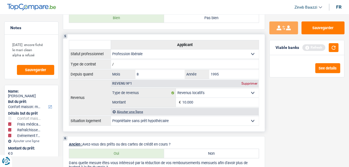
click at [247, 82] on div "Supprimer" at bounding box center [249, 83] width 19 height 3
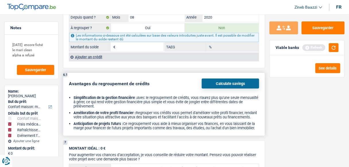
scroll to position [688, 0]
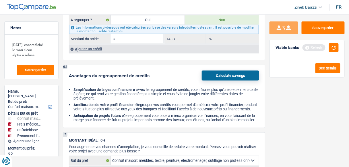
drag, startPoint x: 8, startPoint y: 129, endPoint x: 11, endPoint y: 127, distance: 3.3
click at [8, 130] on div at bounding box center [9, 129] width 3 height 3
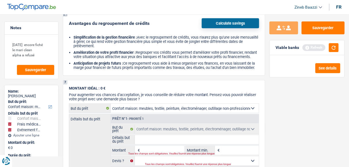
click at [9, 123] on div at bounding box center [9, 124] width 3 height 3
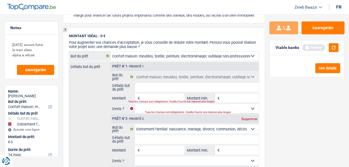
click at [9, 122] on div "Confort maison: meubles, textile, peinture, électroménager, outillage non-profe…" at bounding box center [31, 125] width 47 height 6
click at [8, 125] on div at bounding box center [9, 124] width 3 height 3
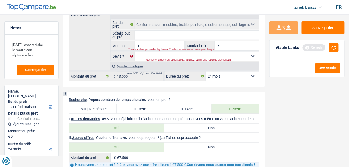
click at [49, 107] on select "Confort maison: meubles, textile, peinture, électroménager, outillage non-profe…" at bounding box center [31, 107] width 47 height 6
click at [8, 104] on select "Confort maison: meubles, textile, peinture, électroménager, outillage non-profe…" at bounding box center [31, 107] width 47 height 6
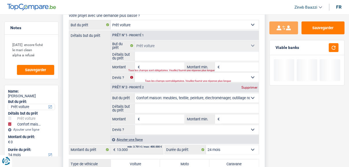
scroll to position [734, 0]
click at [147, 37] on div "Prêt n°1 - Priorité 1" at bounding box center [185, 35] width 148 height 9
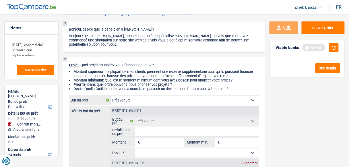
scroll to position [0, 0]
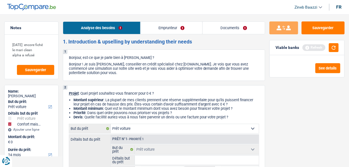
click at [187, 31] on link "Emprunteur" at bounding box center [171, 28] width 62 height 12
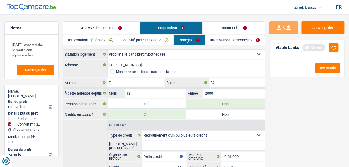
click at [99, 40] on link "Informations générales" at bounding box center [90, 40] width 55 height 9
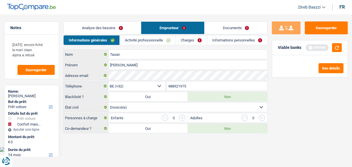
click at [120, 28] on link "Analyse des besoins" at bounding box center [102, 28] width 77 height 12
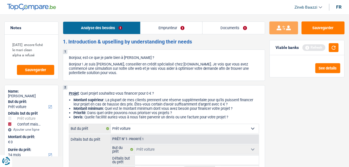
click at [62, 8] on header "Zineb Baazzi Se déconnecter fr" at bounding box center [174, 7] width 349 height 15
click at [182, 9] on header "Zineb Baazzi Se déconnecter fr" at bounding box center [174, 7] width 349 height 15
click at [218, 5] on header "Zineb Baazzi Se déconnecter fr" at bounding box center [174, 7] width 349 height 15
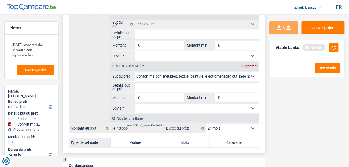
scroll to position [161, 0]
